Goal: Task Accomplishment & Management: Use online tool/utility

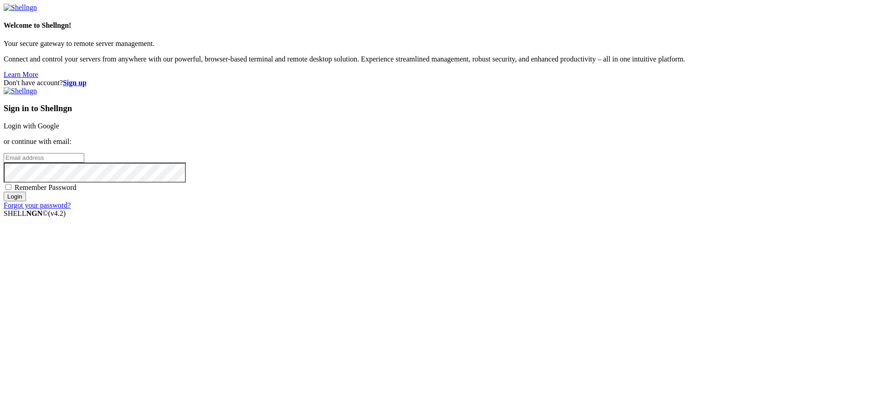
click at [59, 130] on link "Login with Google" at bounding box center [32, 126] width 56 height 8
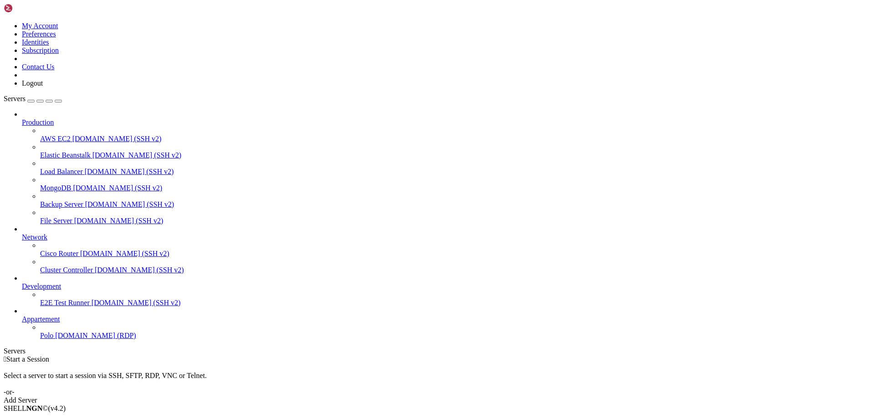
click at [55, 339] on span "[DOMAIN_NAME] (RDP)" at bounding box center [95, 336] width 81 height 8
click at [58, 101] on icon "button" at bounding box center [58, 101] width 0 height 0
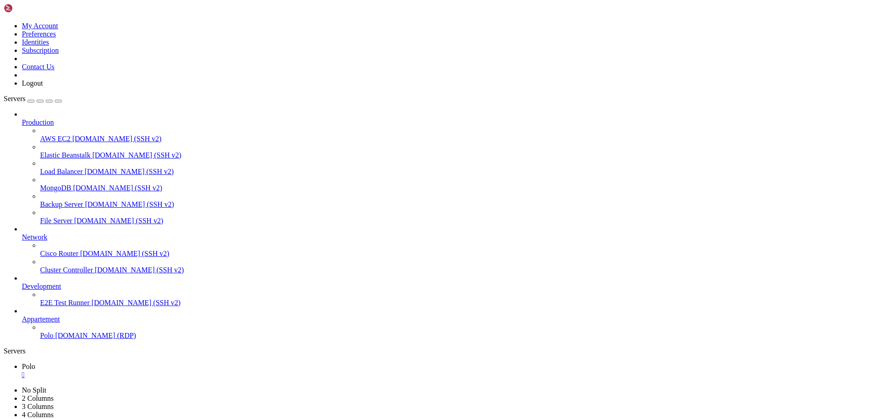
click at [46, 339] on span "Polo" at bounding box center [46, 336] width 13 height 8
click at [58, 101] on icon "button" at bounding box center [58, 101] width 0 height 0
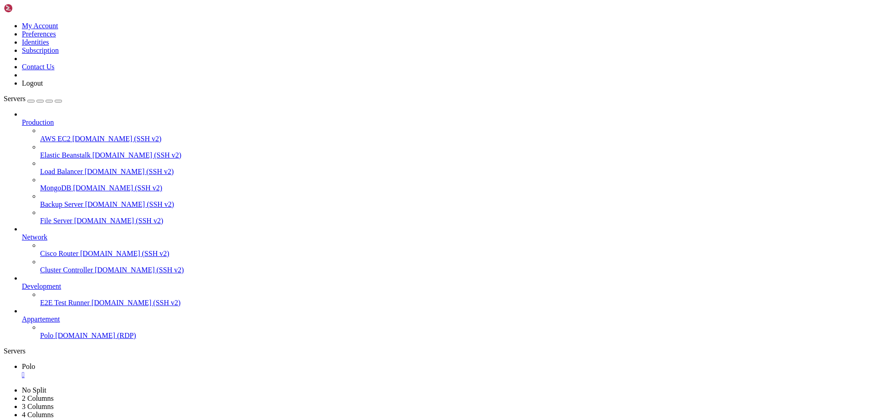
drag, startPoint x: 636, startPoint y: 462, endPoint x: 642, endPoint y: 476, distance: 15.1
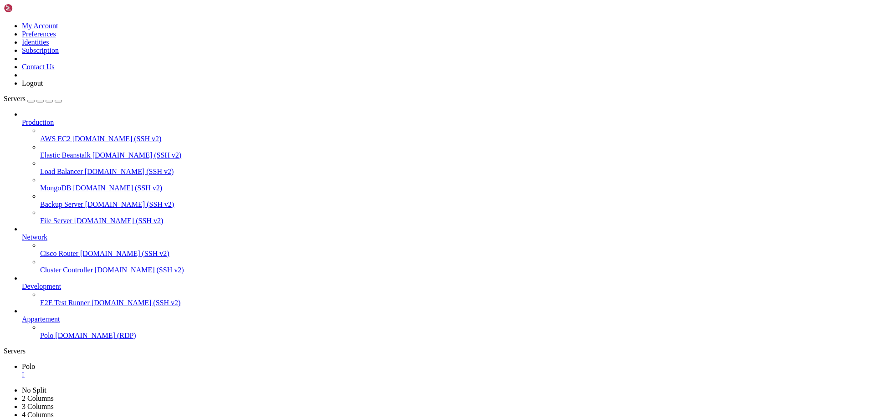
drag, startPoint x: 660, startPoint y: 777, endPoint x: 634, endPoint y: 780, distance: 25.6
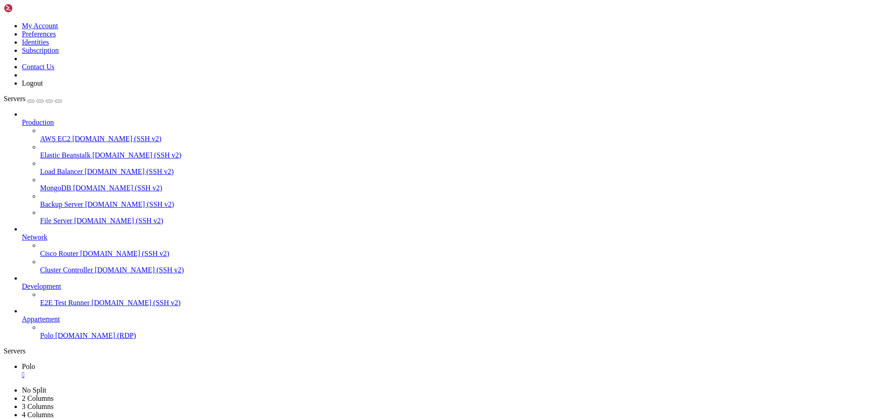
drag, startPoint x: 694, startPoint y: 779, endPoint x: 755, endPoint y: 783, distance: 60.7
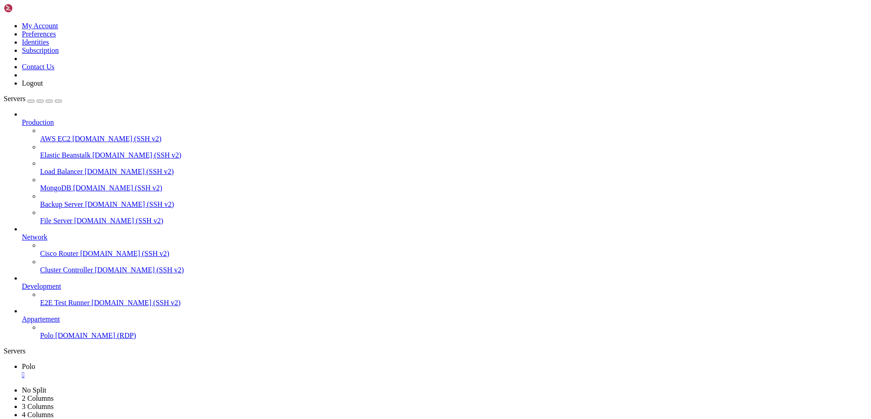
drag, startPoint x: 729, startPoint y: 777, endPoint x: 495, endPoint y: 793, distance: 234.7
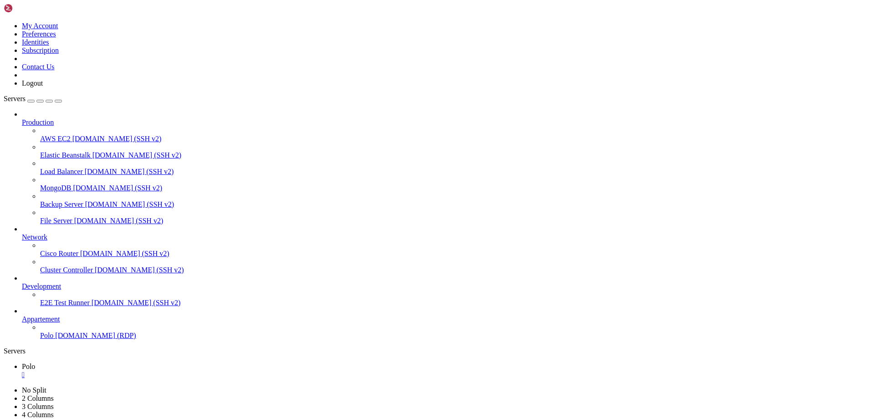
drag, startPoint x: 528, startPoint y: 466, endPoint x: 7, endPoint y: 528, distance: 524.4
drag, startPoint x: 431, startPoint y: 579, endPoint x: 523, endPoint y: 580, distance: 91.1
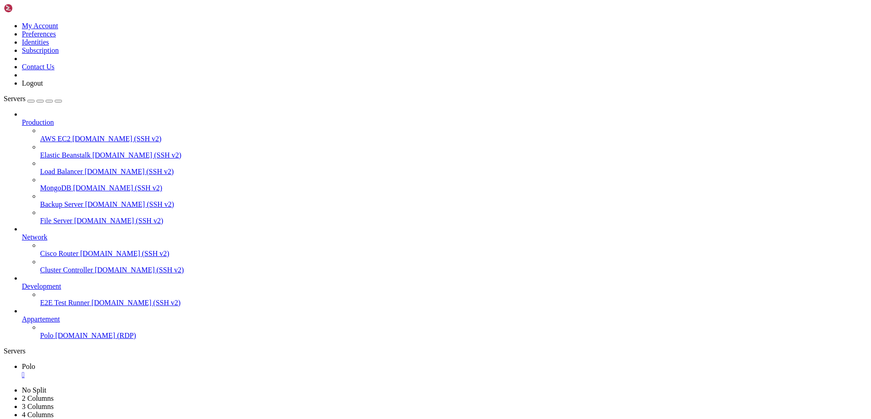
drag, startPoint x: 711, startPoint y: 792, endPoint x: 762, endPoint y: 792, distance: 51.0
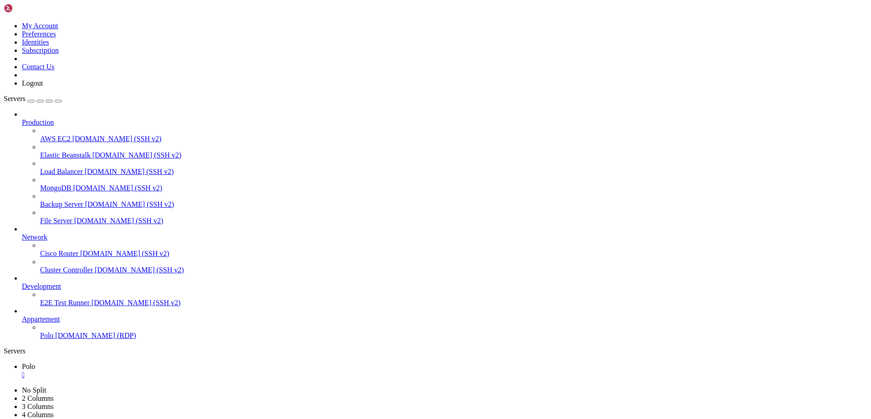
drag, startPoint x: 488, startPoint y: 544, endPoint x: 398, endPoint y: 541, distance: 90.3
drag, startPoint x: 424, startPoint y: 777, endPoint x: 477, endPoint y: 780, distance: 53.8
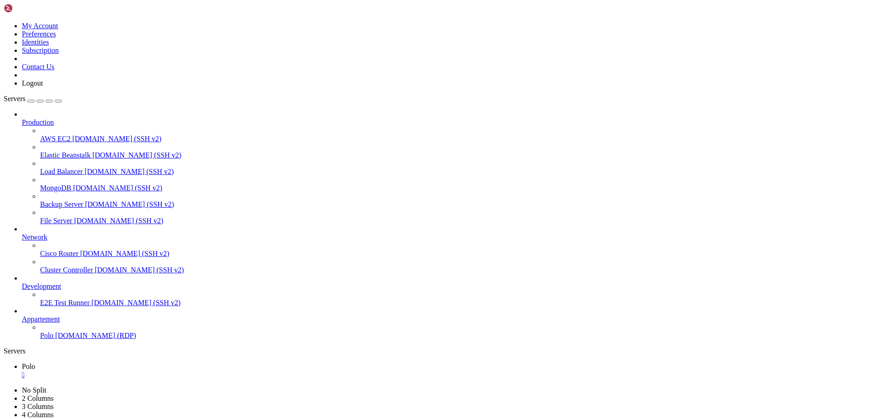
drag, startPoint x: 351, startPoint y: 588, endPoint x: 356, endPoint y: 533, distance: 54.9
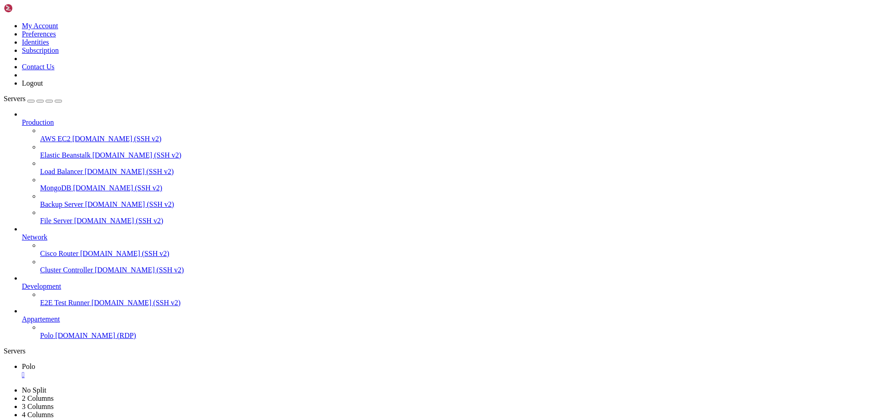
drag, startPoint x: 477, startPoint y: 780, endPoint x: 491, endPoint y: 778, distance: 13.9
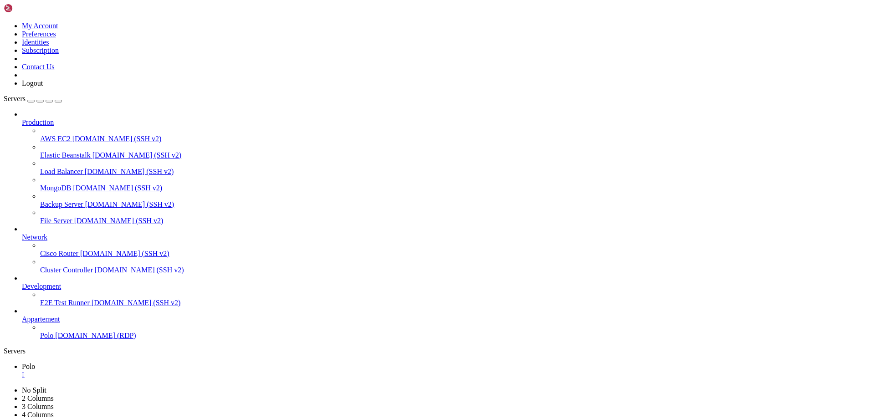
drag, startPoint x: 273, startPoint y: 520, endPoint x: 480, endPoint y: 524, distance: 206.9
